Goal: Task Accomplishment & Management: Complete application form

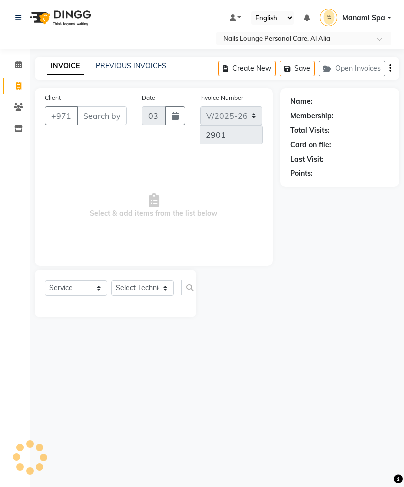
select select "6884"
select select "service"
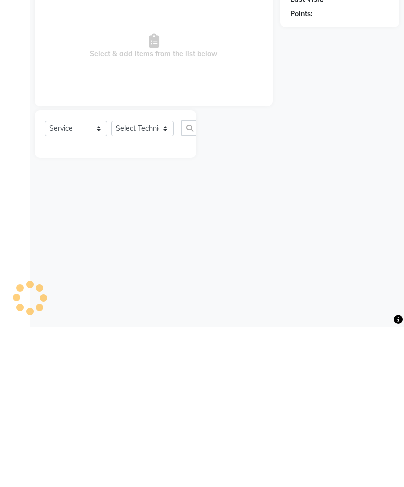
scroll to position [160, 0]
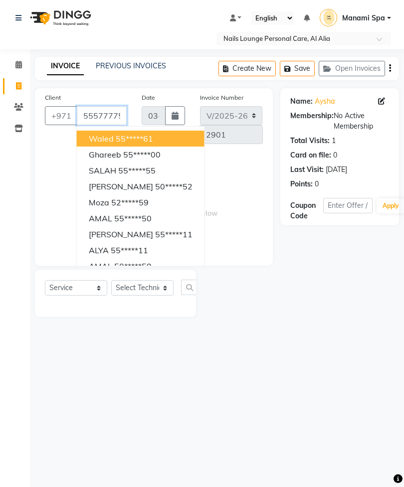
click at [123, 123] on input "555777751" at bounding box center [102, 115] width 50 height 19
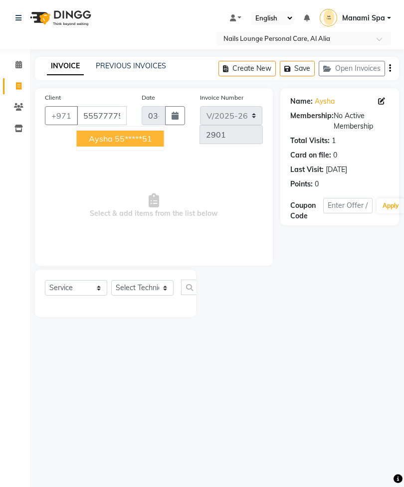
click at [148, 146] on button "Aysha 55*****51" at bounding box center [120, 139] width 87 height 16
type input "55*****51"
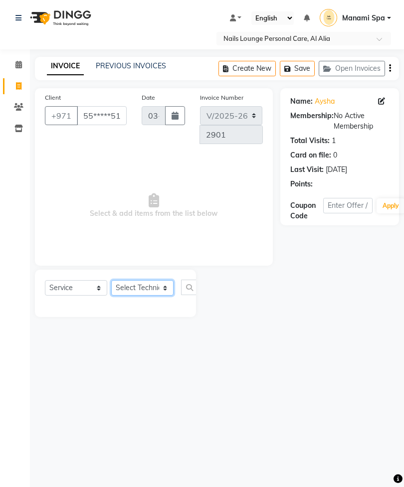
click at [150, 296] on select "Select Technician [PERSON_NAME] [PERSON_NAME] [PERSON_NAME] [PERSON_NAME] Manam…" at bounding box center [142, 287] width 62 height 15
select select "53952"
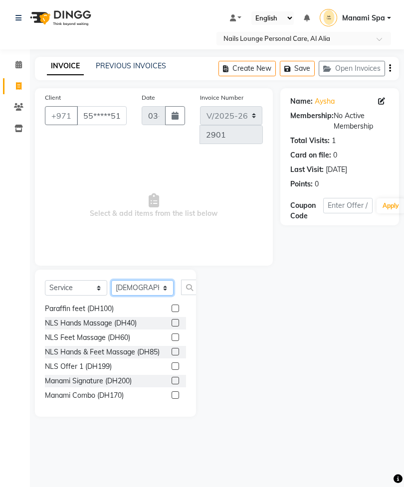
scroll to position [212, 0]
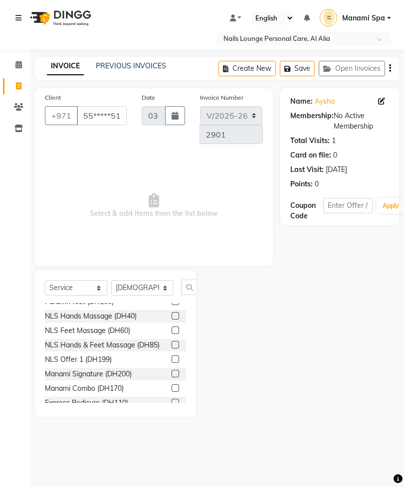
click at [177, 370] on label at bounding box center [175, 373] width 7 height 7
click at [177, 371] on input "checkbox" at bounding box center [175, 374] width 6 height 6
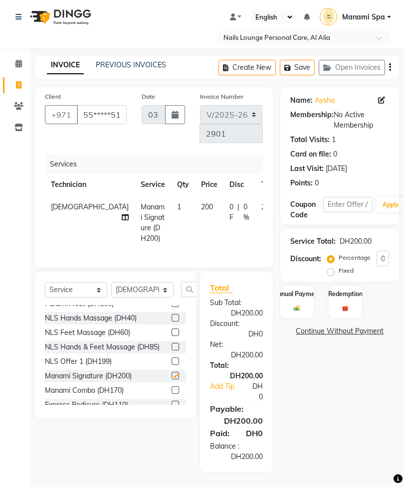
checkbox input "false"
click at [122, 214] on icon at bounding box center [125, 217] width 7 height 7
select select "53952"
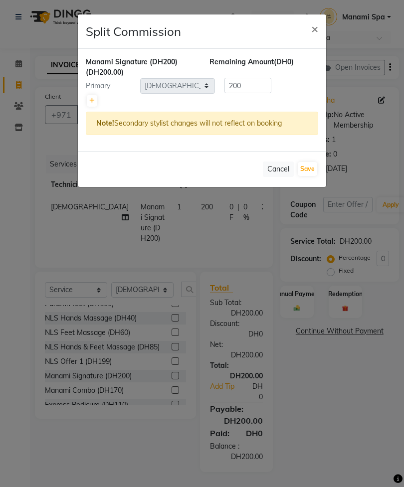
click at [88, 97] on link at bounding box center [92, 101] width 10 height 12
type input "100"
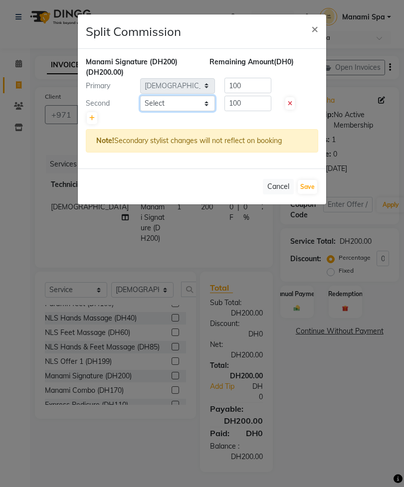
click at [177, 107] on select "Select [PERSON_NAME] [PERSON_NAME] [PERSON_NAME] [PERSON_NAME] Spa Manami Spa 2…" at bounding box center [177, 103] width 75 height 15
select select "92341"
click at [312, 193] on button "Save" at bounding box center [307, 187] width 19 height 14
select select "Select"
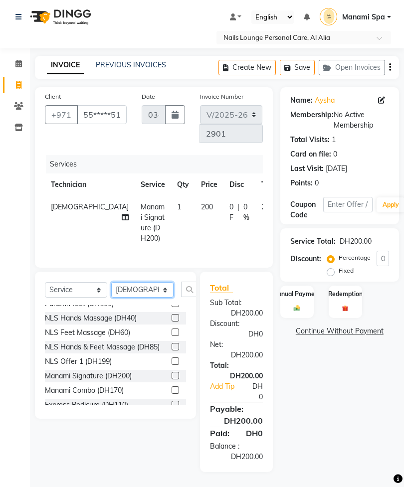
click at [157, 294] on select "Select Technician [PERSON_NAME] [PERSON_NAME] [PERSON_NAME] [PERSON_NAME] Manam…" at bounding box center [142, 289] width 62 height 15
select select "54334"
click at [195, 288] on input "text" at bounding box center [193, 289] width 24 height 15
type input "Y"
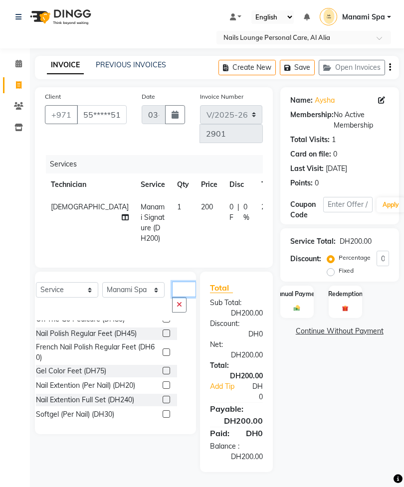
scroll to position [53, 0]
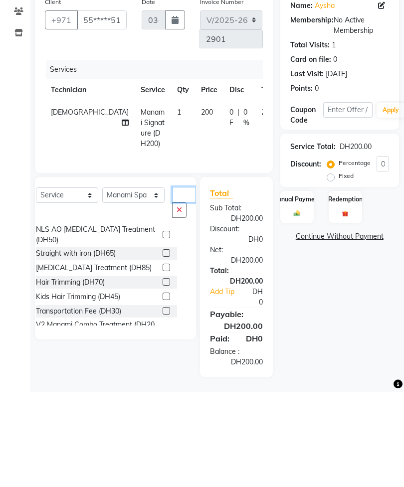
type input "Tr"
click at [163, 402] on label at bounding box center [166, 405] width 7 height 7
click at [163, 403] on input "checkbox" at bounding box center [166, 406] width 6 height 6
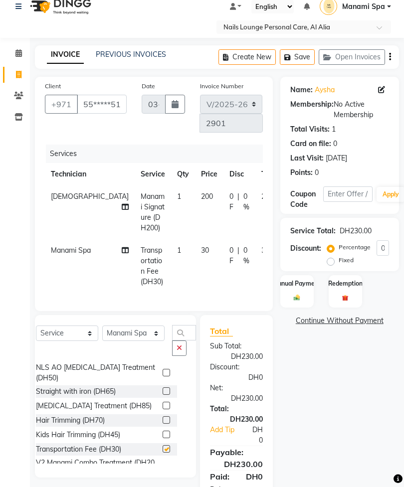
checkbox input "false"
click at [298, 301] on img at bounding box center [297, 297] width 10 height 7
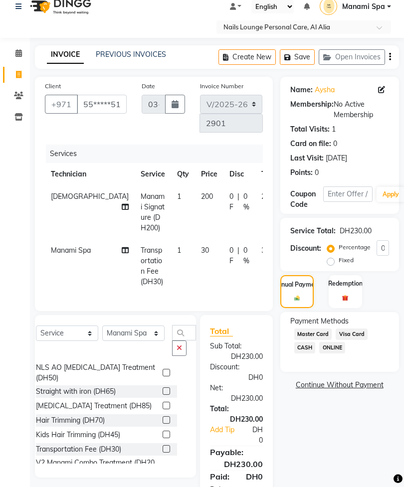
click at [356, 340] on span "Visa Card" at bounding box center [352, 334] width 32 height 11
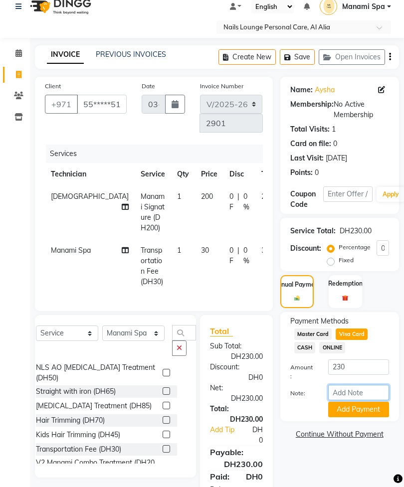
click at [360, 400] on input "Note:" at bounding box center [358, 392] width 61 height 15
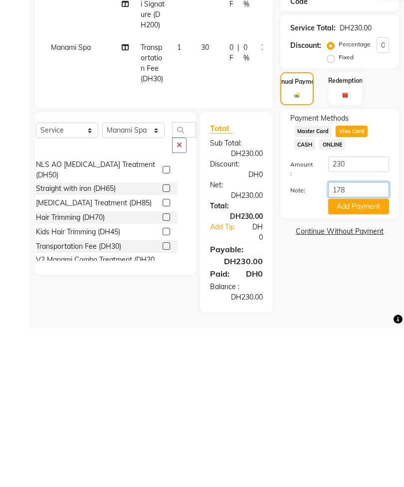
type input "1787"
click at [369, 358] on button "Add Payment" at bounding box center [358, 365] width 61 height 15
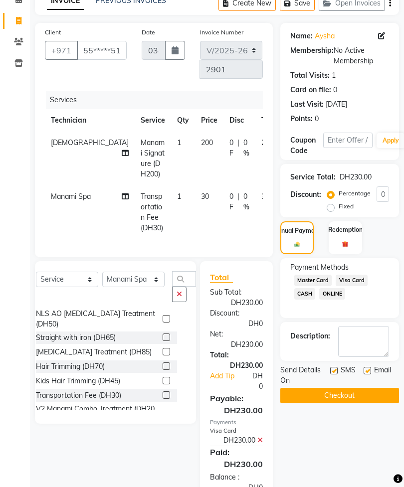
click at [359, 398] on button "Checkout" at bounding box center [339, 395] width 119 height 15
